Goal: Information Seeking & Learning: Check status

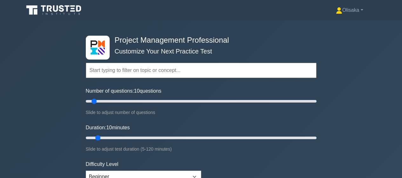
select select "beginner"
